Goal: Transaction & Acquisition: Purchase product/service

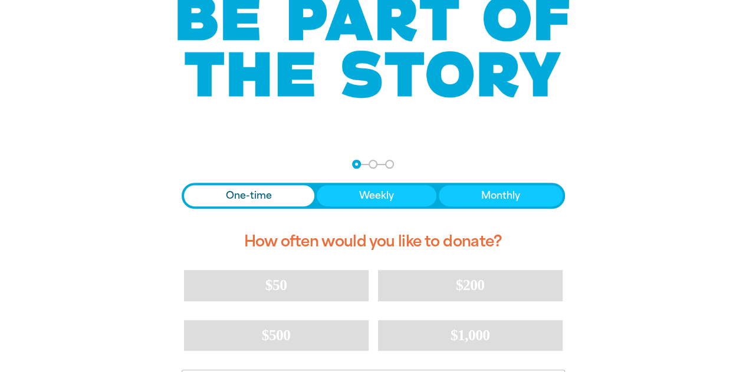
scroll to position [236, 0]
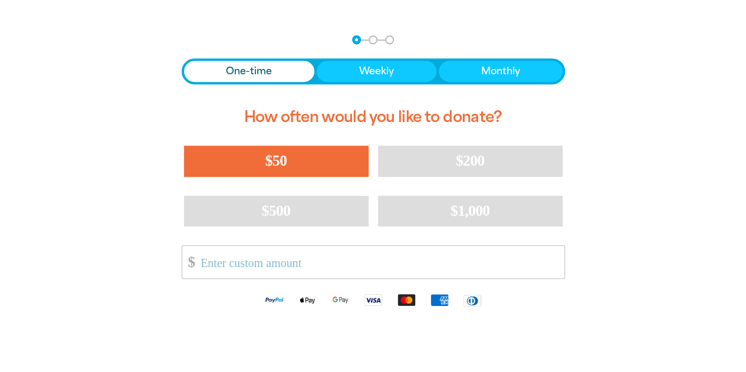
click at [260, 162] on button "$50" at bounding box center [276, 161] width 185 height 31
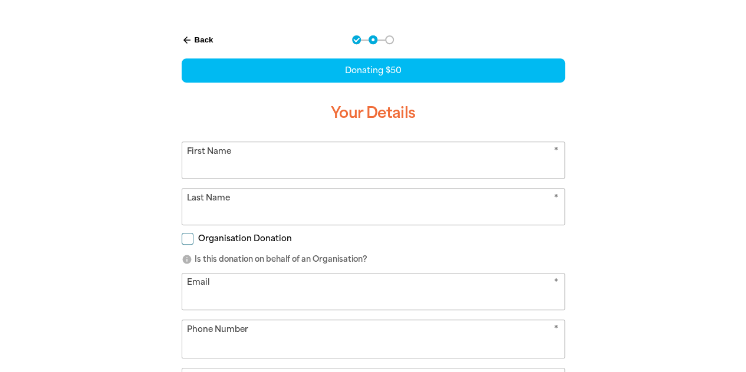
select select "AU"
click at [283, 155] on input "First Name" at bounding box center [373, 160] width 382 height 36
type input "[PERSON_NAME]"
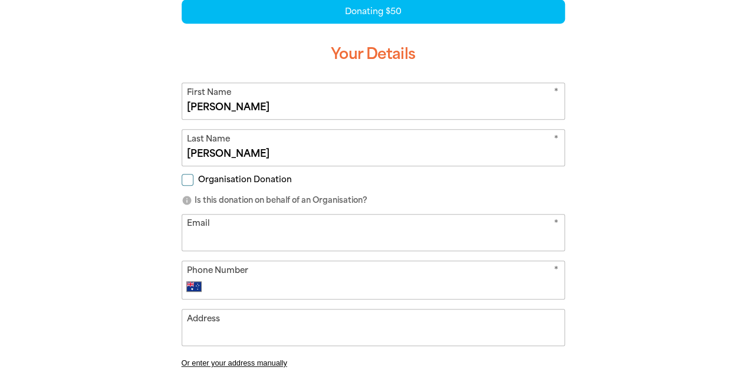
scroll to position [354, 0]
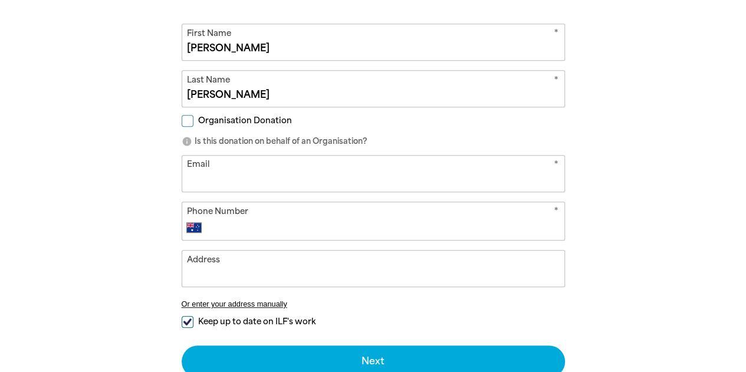
click at [203, 172] on input "Email" at bounding box center [373, 174] width 382 height 36
type input "[PERSON_NAME][EMAIL_ADDRESS][PERSON_NAME][DOMAIN_NAME]"
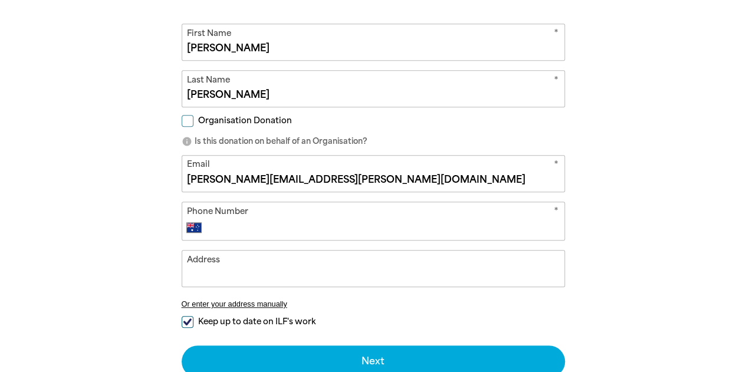
click at [107, 199] on div "arrow_back Back Step 1 Step 2 Step 3 Donating $50 Your Details * First Name [PE…" at bounding box center [373, 176] width 708 height 547
click at [138, 189] on div "arrow_back Back Step 1 Step 2 Step 3 Donating $50 Your Details * First Name [PE…" at bounding box center [373, 176] width 708 height 547
click at [358, 232] on input "Phone Number" at bounding box center [384, 228] width 348 height 14
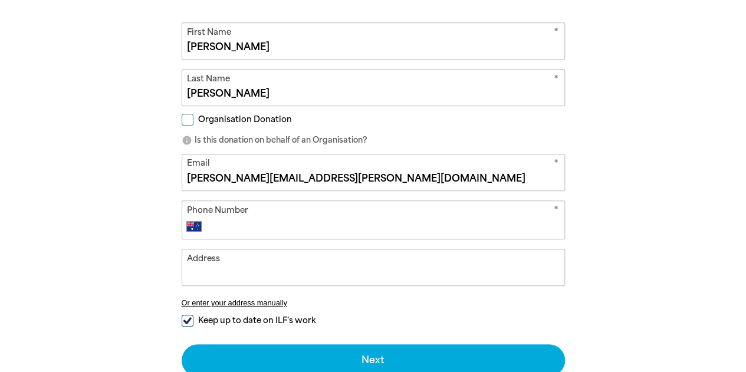
scroll to position [413, 0]
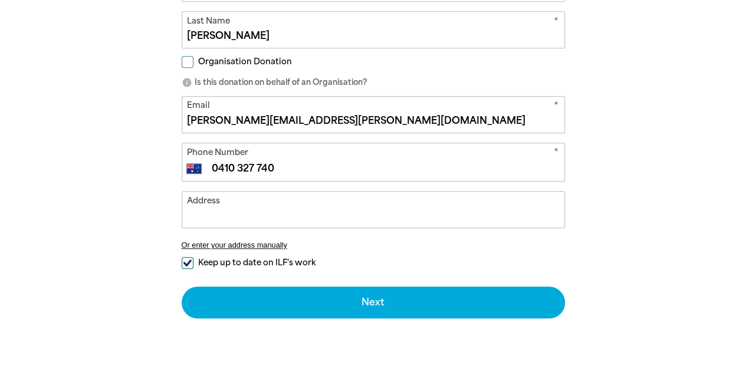
type input "0410 327 740"
click at [254, 221] on input "Address" at bounding box center [373, 210] width 382 height 36
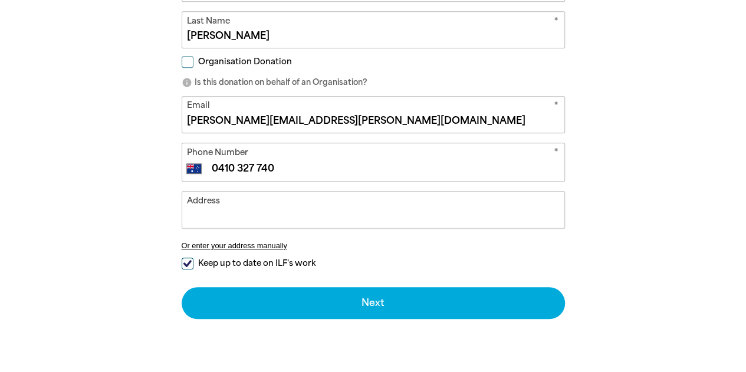
click at [256, 213] on input "Address" at bounding box center [373, 210] width 382 height 36
click at [186, 265] on input "Keep up to date on ILF's work" at bounding box center [188, 264] width 12 height 12
checkbox input "false"
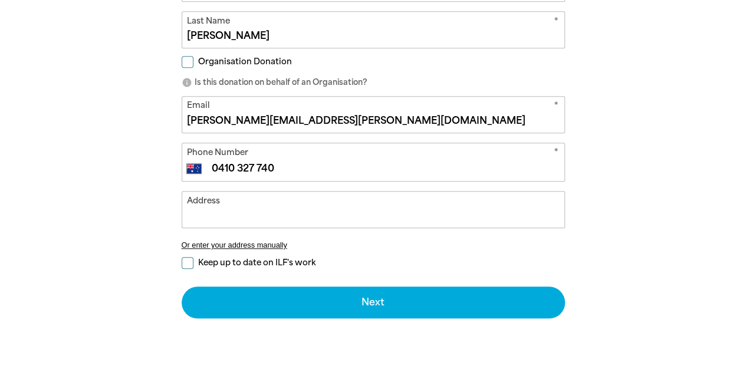
click at [222, 219] on input "Address" at bounding box center [373, 210] width 382 height 36
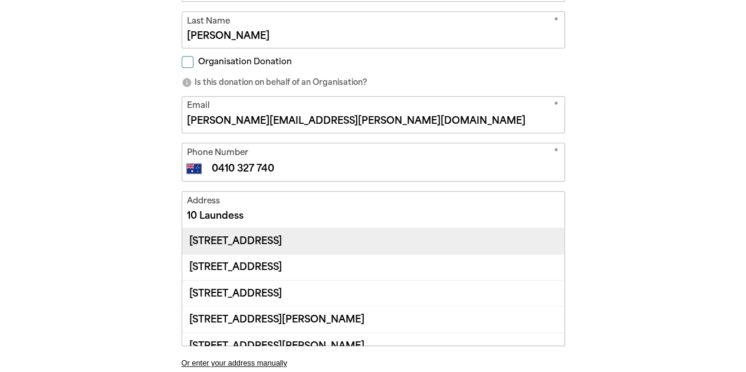
click at [290, 240] on div "[STREET_ADDRESS]" at bounding box center [373, 240] width 382 height 25
type input "[STREET_ADDRESS]"
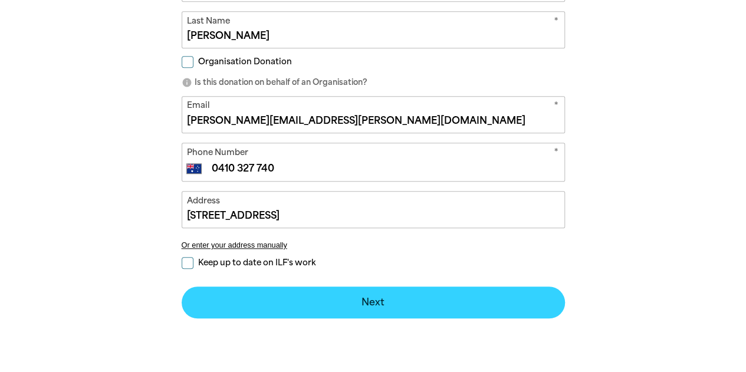
click at [314, 302] on button "Next chevron_right" at bounding box center [373, 303] width 383 height 32
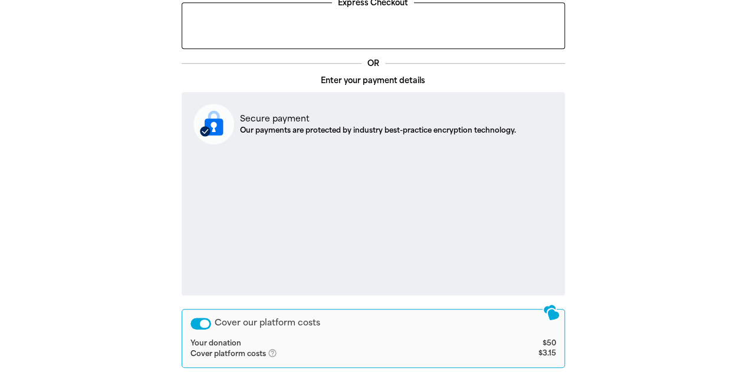
scroll to position [363, 0]
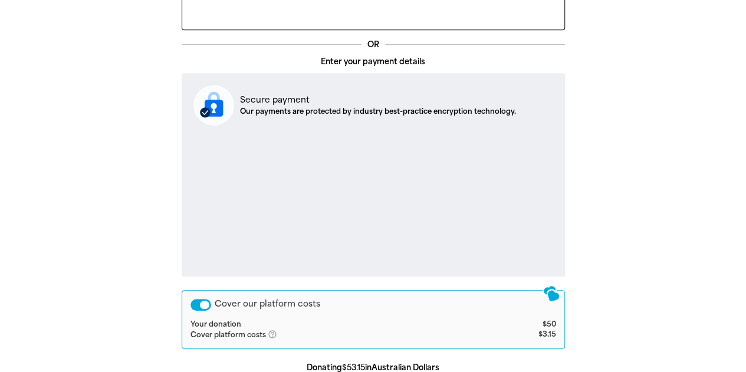
click at [200, 304] on div "Cover our platform costs" at bounding box center [200, 305] width 21 height 12
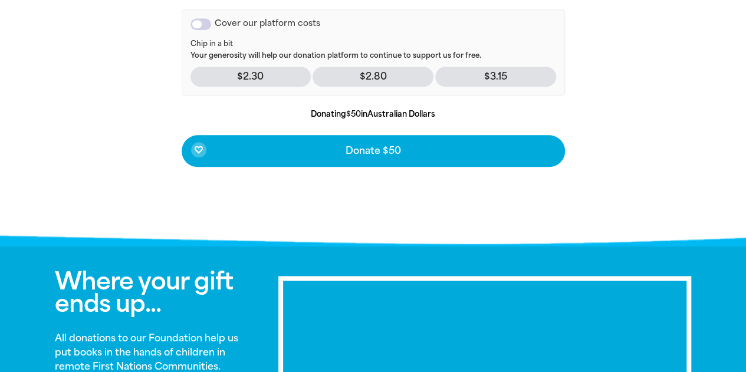
scroll to position [658, 0]
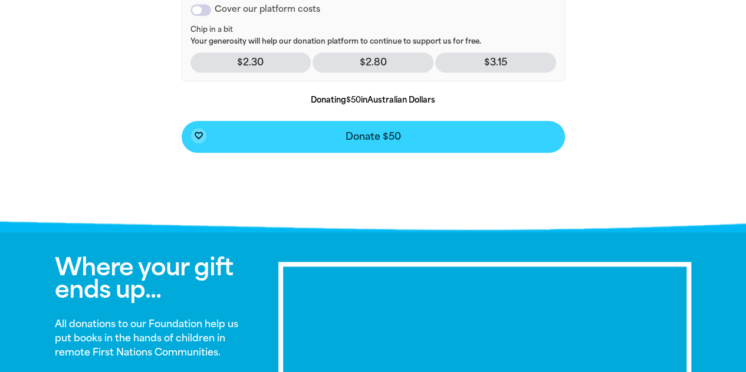
click at [383, 133] on span "Donate $50" at bounding box center [373, 136] width 55 height 9
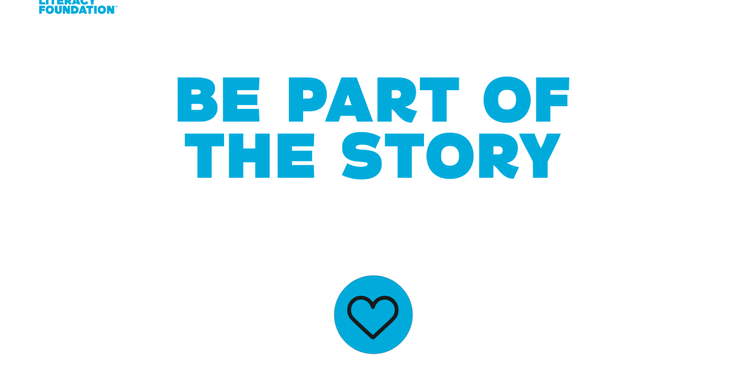
scroll to position [0, 0]
